Goal: Information Seeking & Learning: Learn about a topic

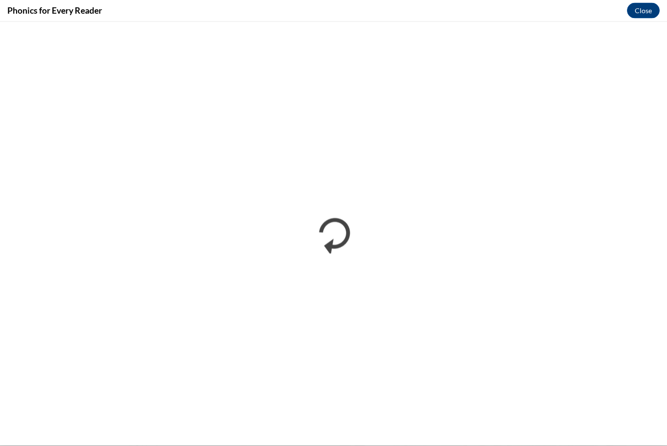
scroll to position [88, 0]
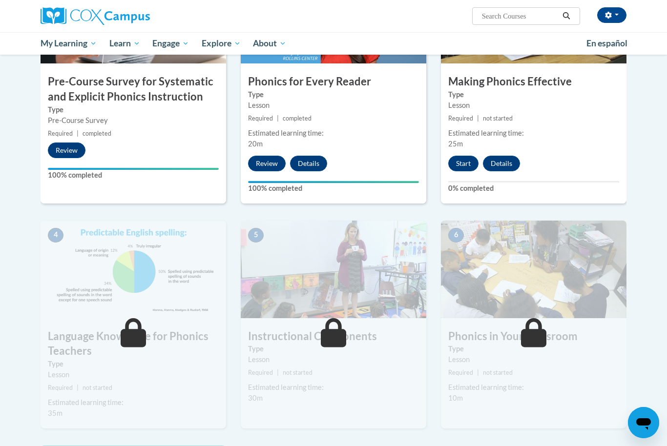
scroll to position [287, 0]
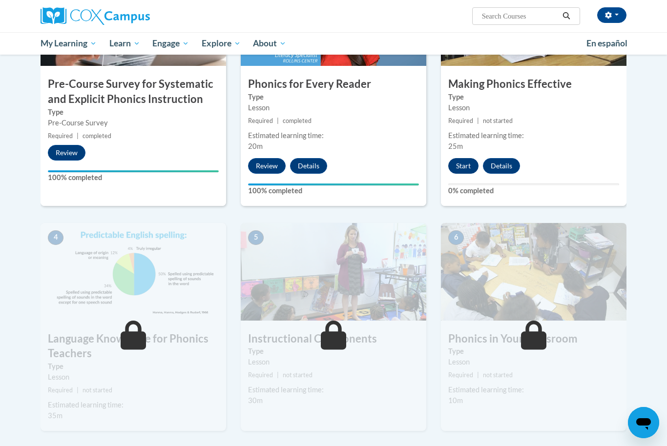
click at [468, 166] on button "Start" at bounding box center [463, 166] width 30 height 16
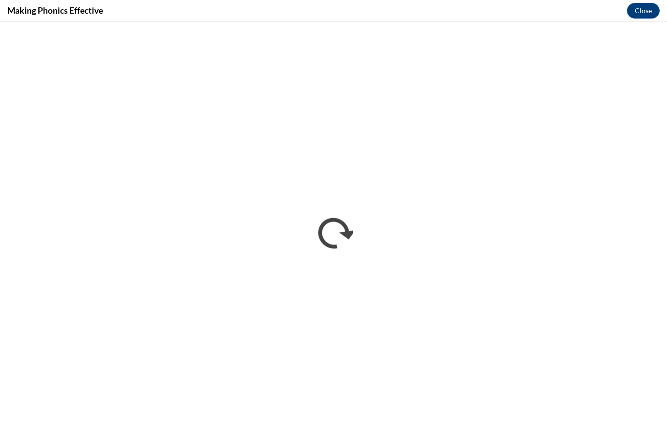
scroll to position [327, 0]
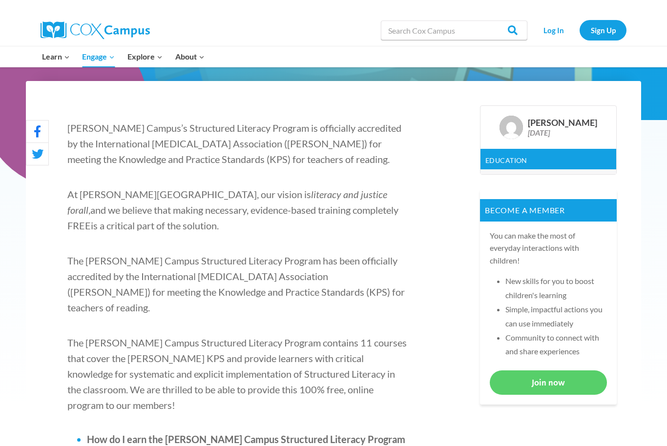
scroll to position [256, 0]
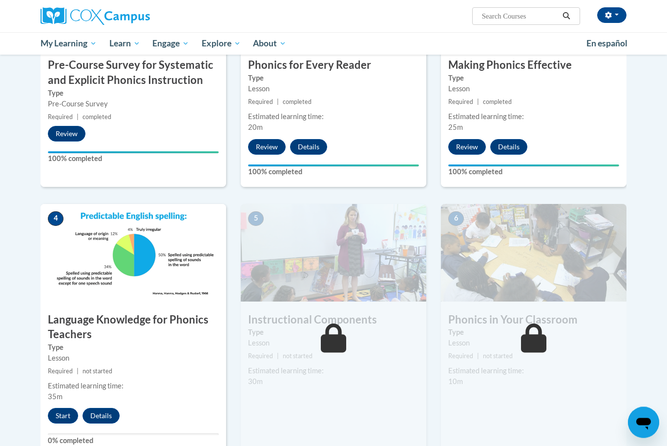
scroll to position [306, 0]
click at [62, 412] on button "Start" at bounding box center [63, 416] width 30 height 16
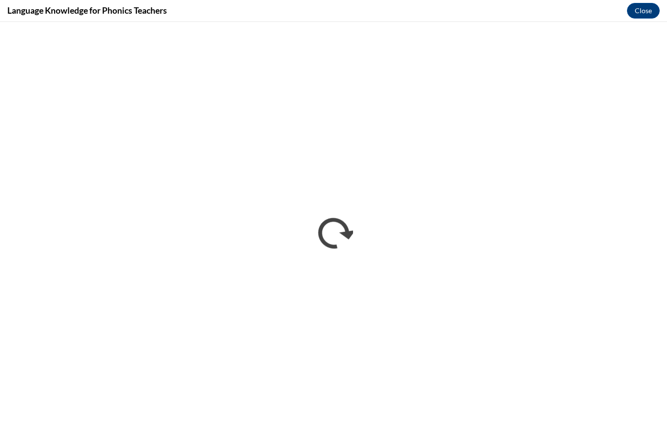
scroll to position [0, 0]
